Goal: Task Accomplishment & Management: Manage account settings

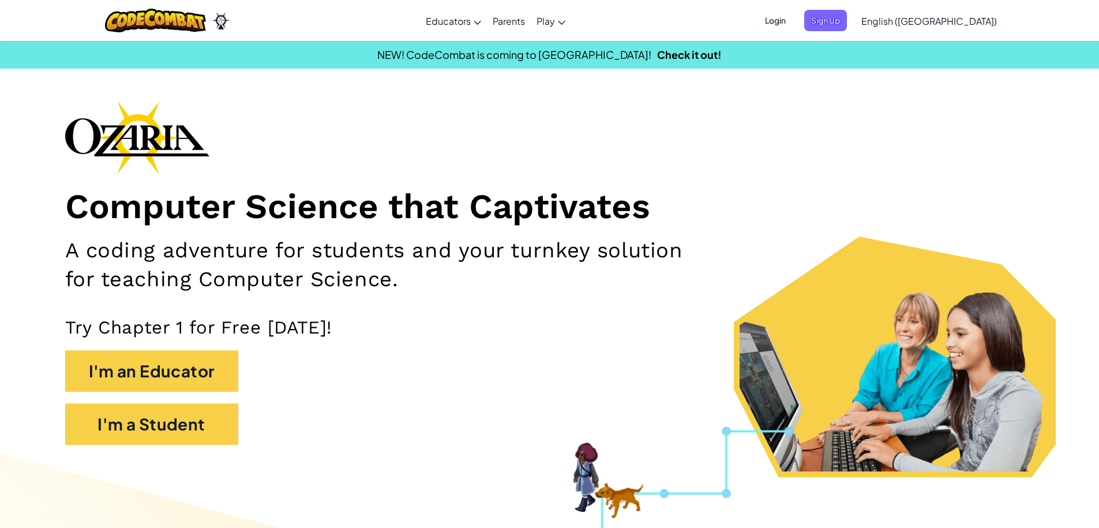
click at [793, 17] on span "Login" at bounding box center [775, 20] width 35 height 21
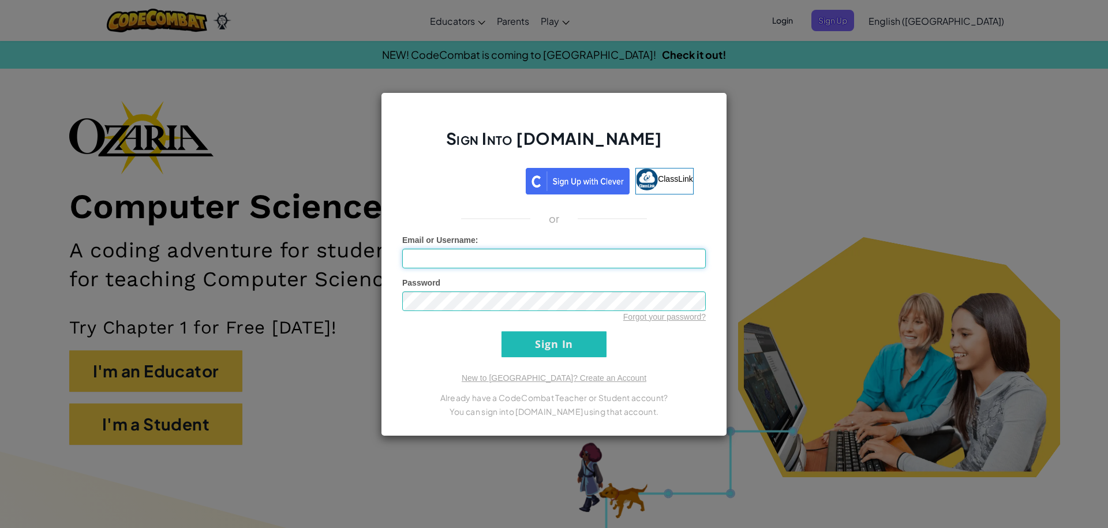
click at [416, 258] on input "Email or Username :" at bounding box center [553, 259] width 303 height 20
paste input "Call a friend that you haven't spoken to for a while. Send a letter to a grandp…"
type input "C"
click at [466, 253] on input "Email or Username :" at bounding box center [553, 259] width 303 height 20
paste input "[EMAIL_ADDRESS][DOMAIN_NAME]"
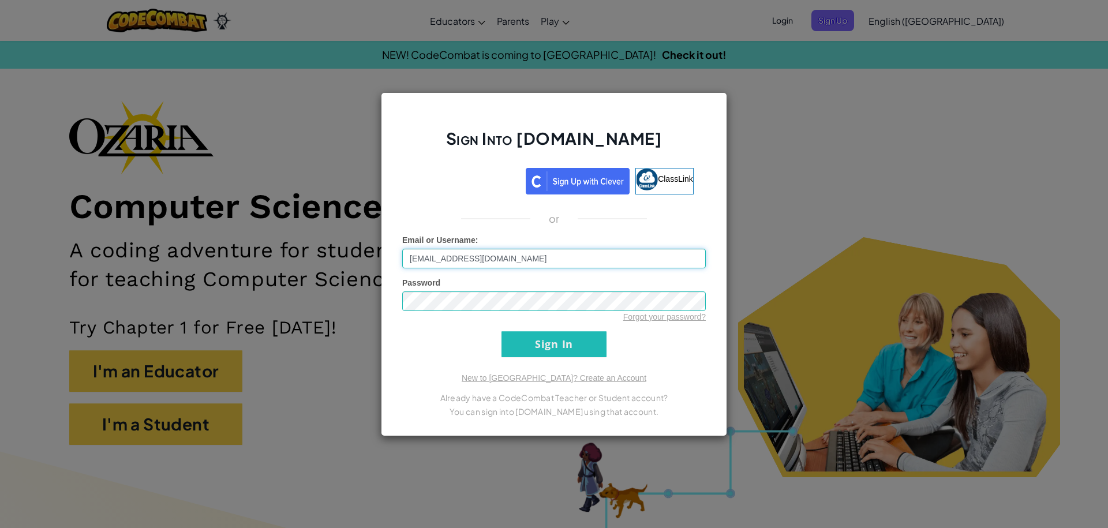
type input "[EMAIL_ADDRESS][DOMAIN_NAME]"
click at [488, 291] on div "Password Forgot your password?" at bounding box center [553, 300] width 303 height 46
click at [501, 331] on input "Sign In" at bounding box center [553, 344] width 105 height 26
